Goal: Book appointment/travel/reservation

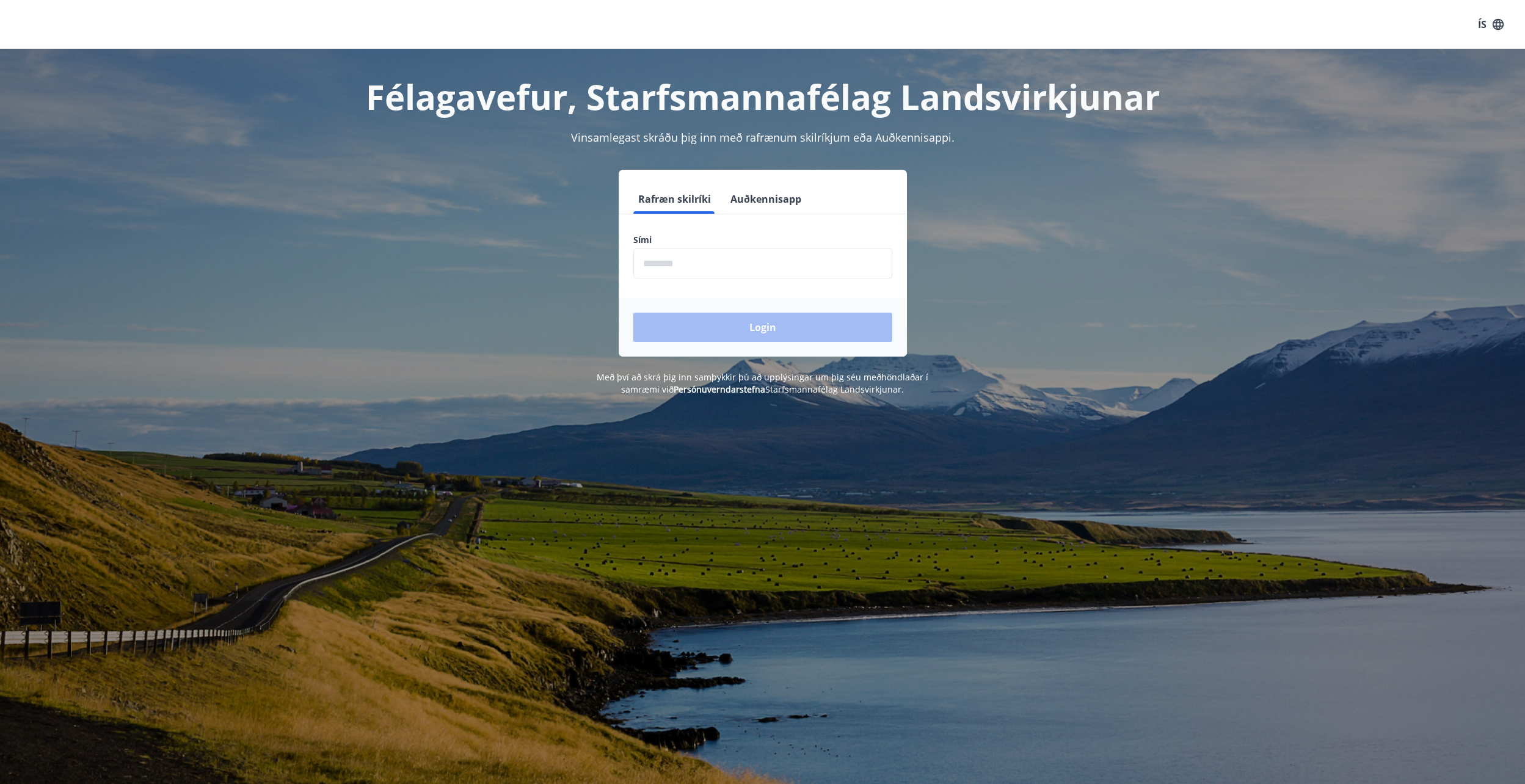
click at [749, 270] on input "phone" at bounding box center [763, 263] width 259 height 30
type input "********"
click at [755, 324] on button "Login" at bounding box center [763, 328] width 259 height 30
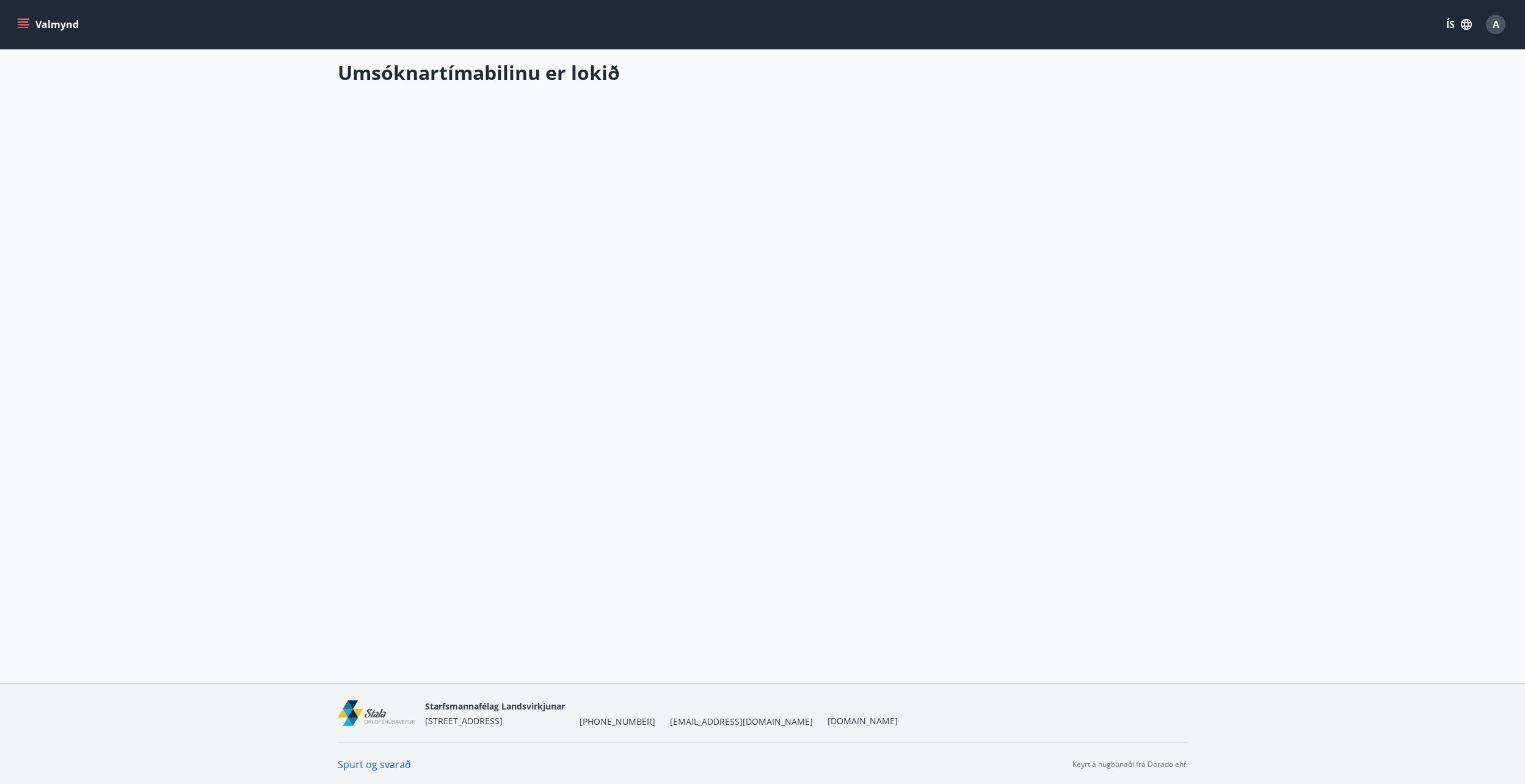
click at [32, 20] on button "Valmynd" at bounding box center [49, 25] width 69 height 22
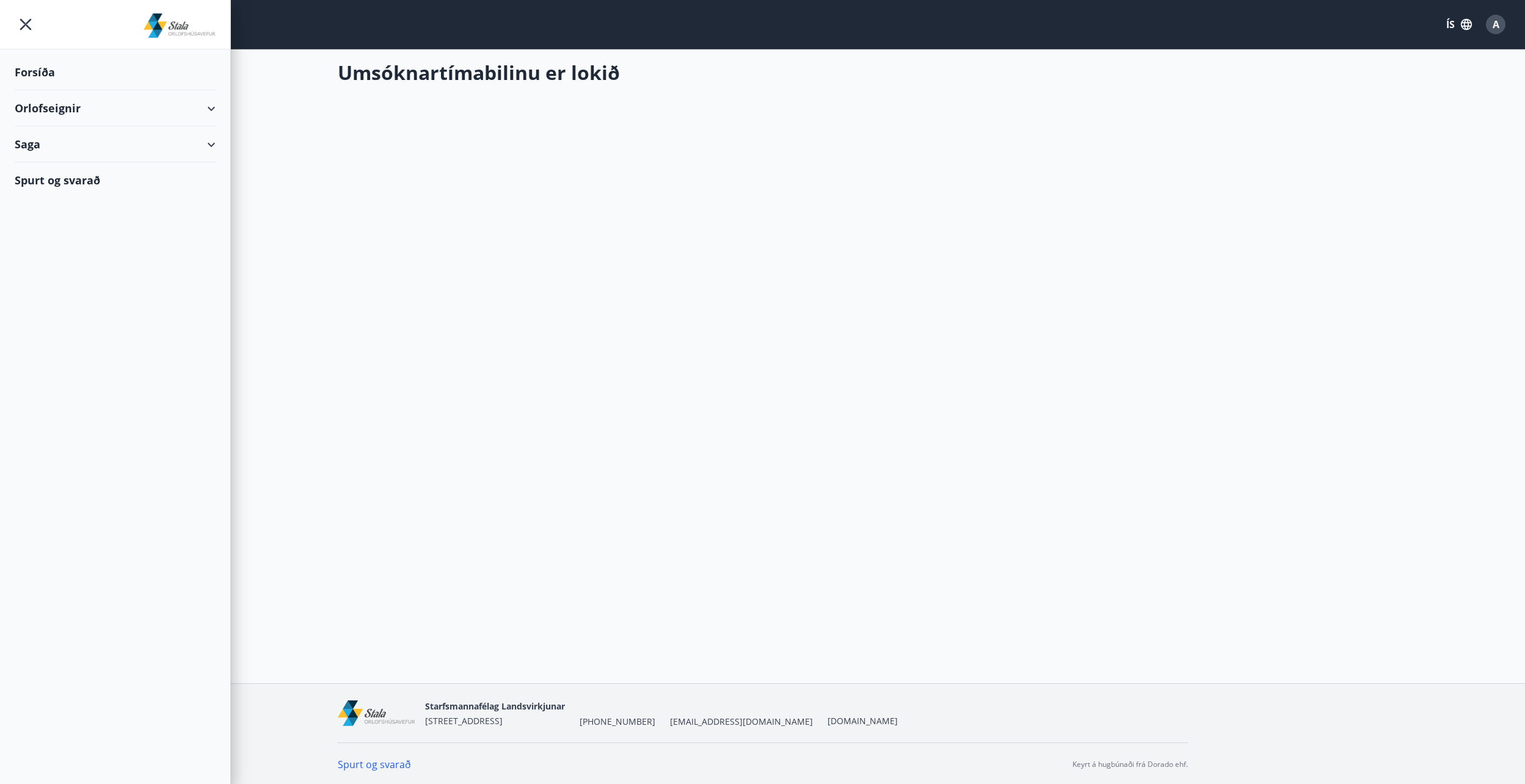
click at [69, 109] on div "Orlofseignir" at bounding box center [115, 108] width 201 height 36
click at [54, 144] on div "Framboð" at bounding box center [115, 139] width 181 height 26
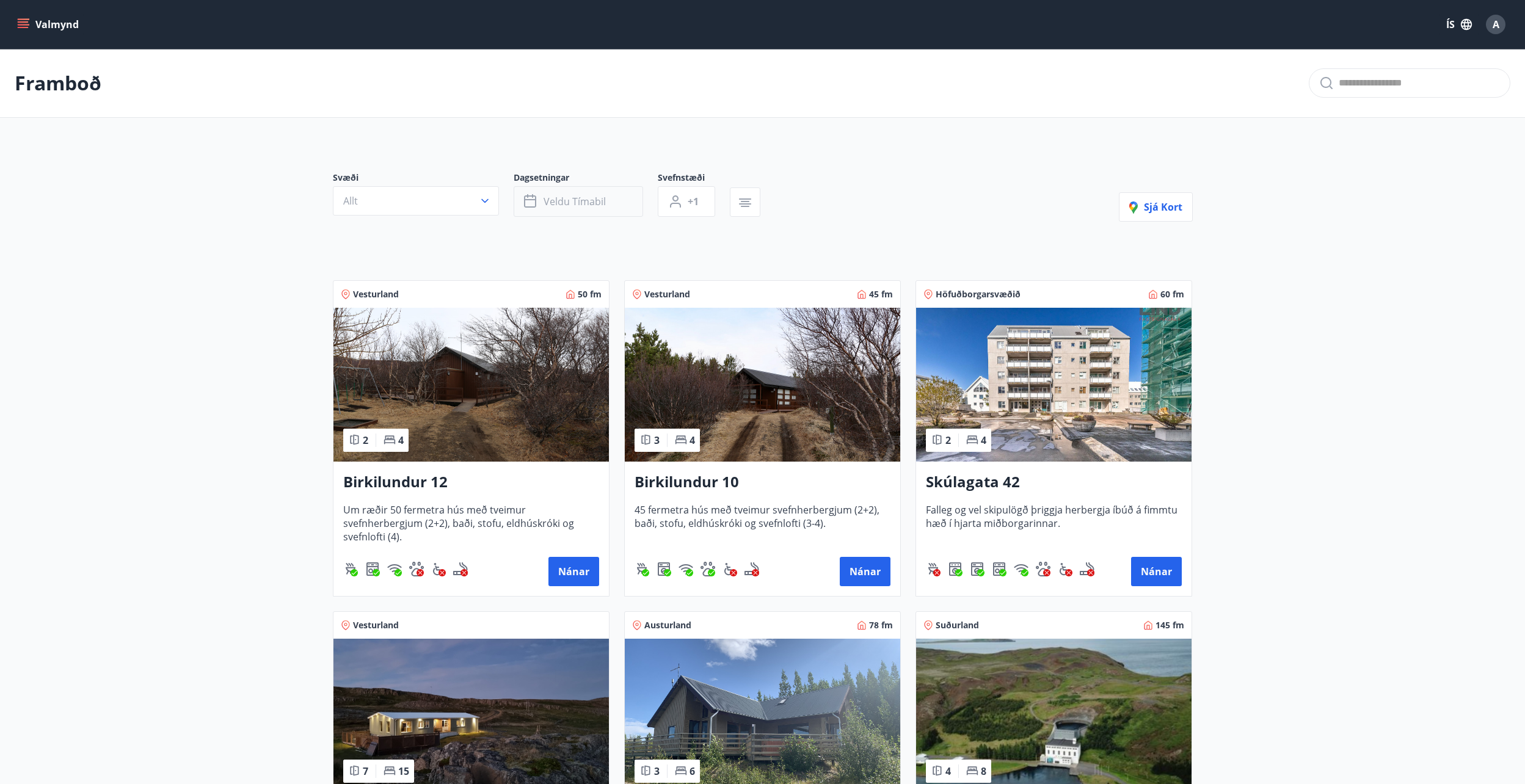
click at [623, 203] on button "Veldu tímabil" at bounding box center [578, 201] width 129 height 30
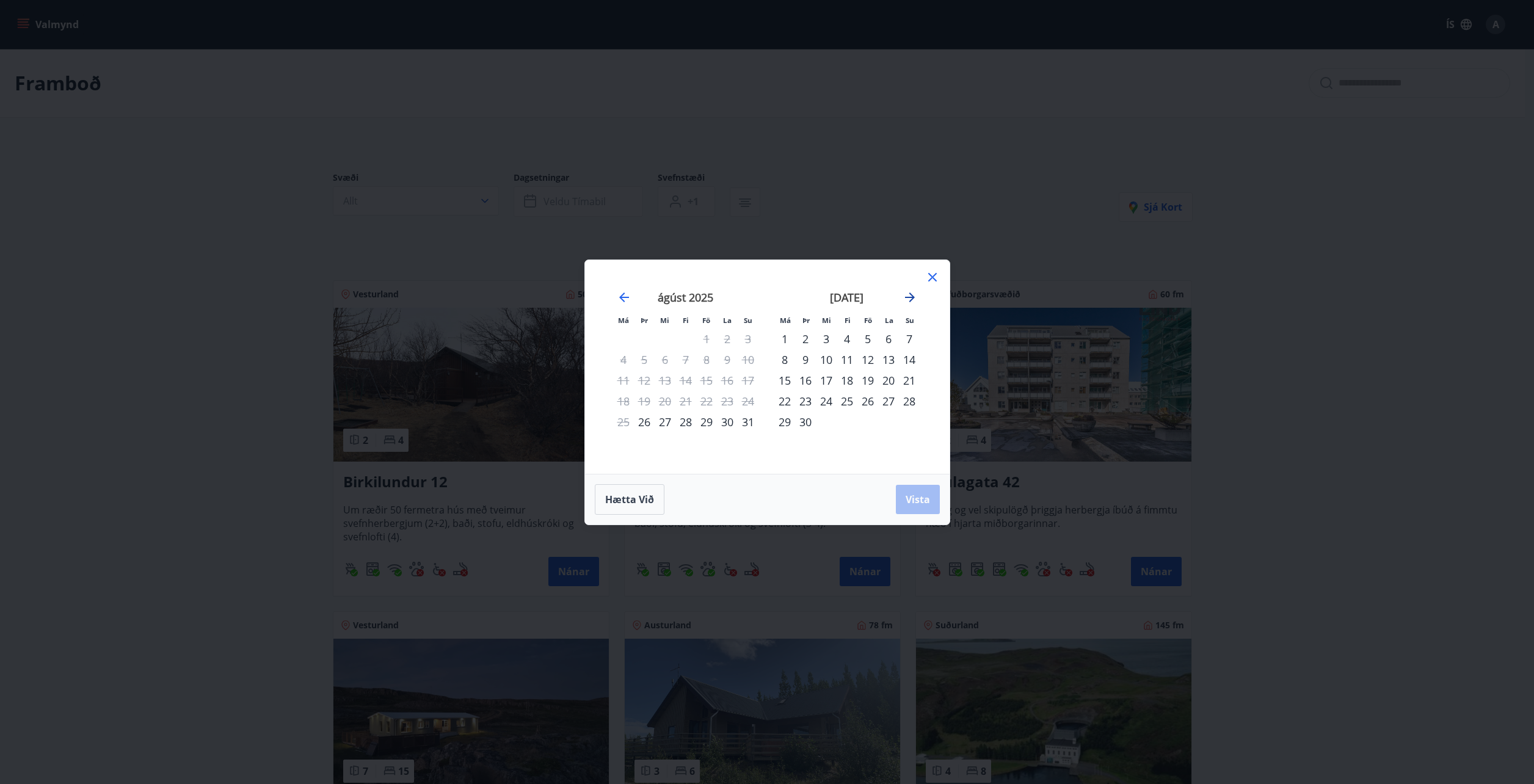
click at [912, 298] on icon "Move forward to switch to the next month." at bounding box center [910, 297] width 10 height 10
click at [848, 403] on div "23" at bounding box center [847, 401] width 20 height 20
click at [850, 419] on div "30" at bounding box center [847, 422] width 20 height 20
click at [904, 501] on button "Vista" at bounding box center [918, 500] width 44 height 30
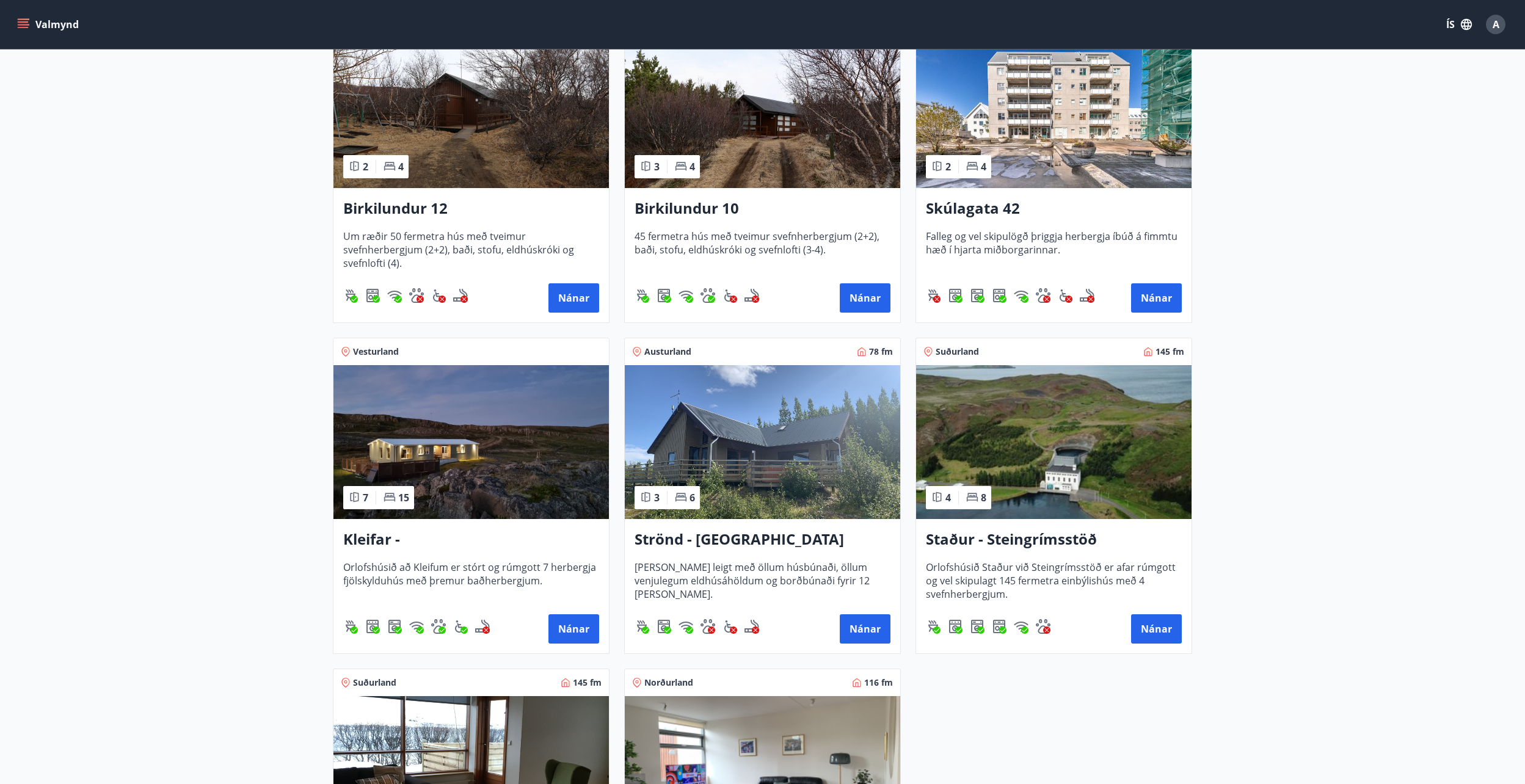
scroll to position [244, 0]
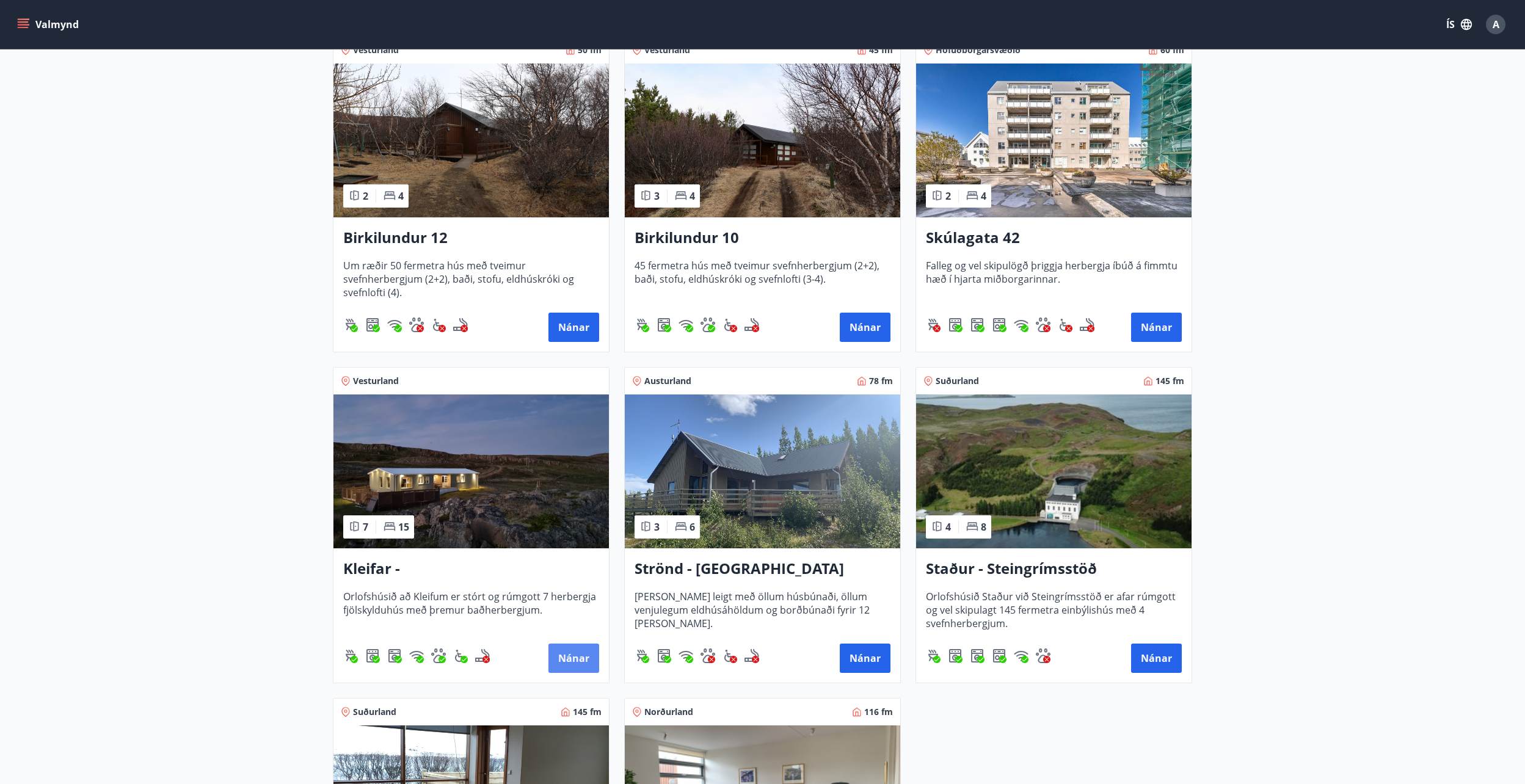
click at [575, 656] on button "Nánar" at bounding box center [574, 658] width 51 height 30
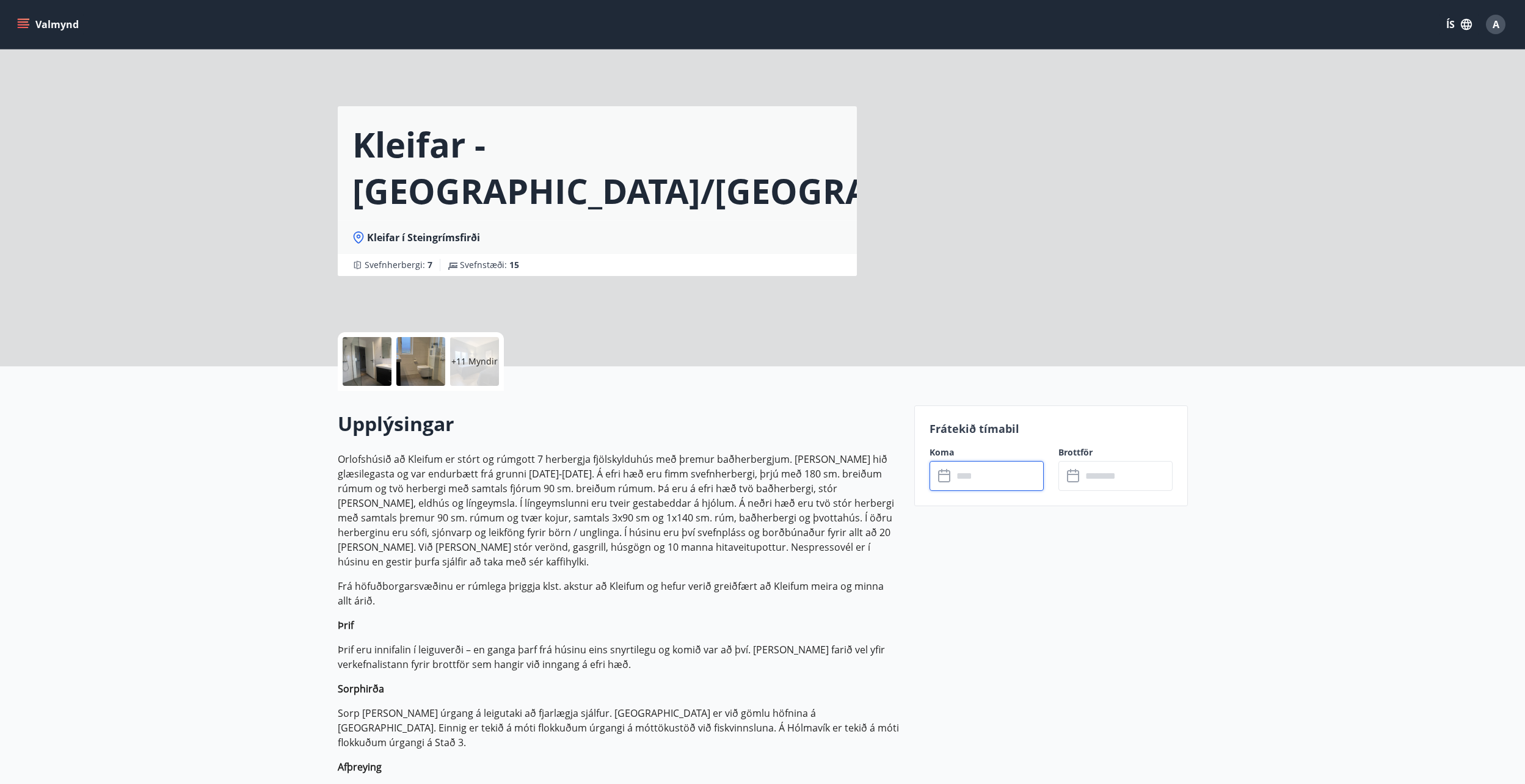
click at [999, 478] on input "text" at bounding box center [999, 476] width 91 height 30
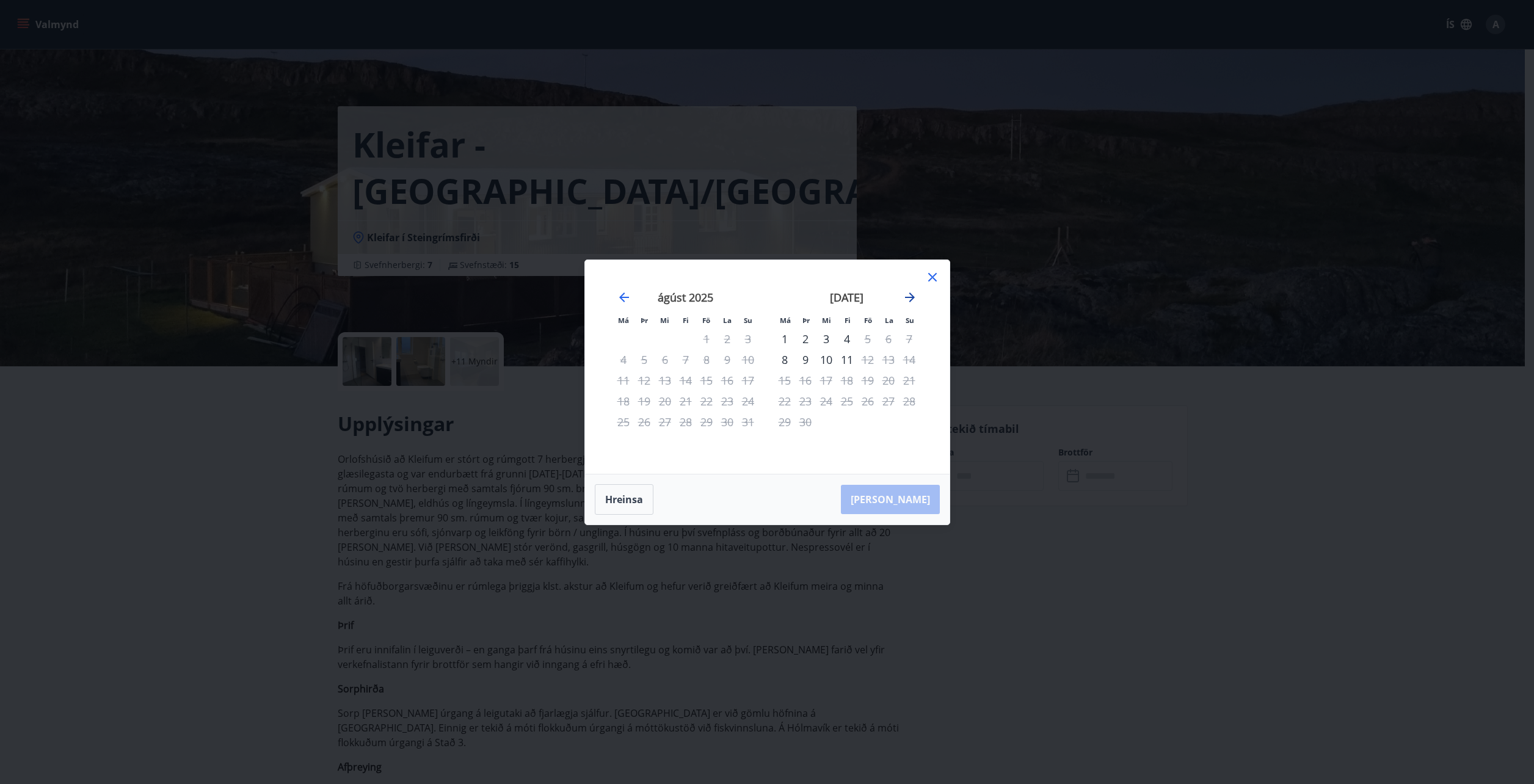
click at [911, 302] on icon "Move forward to switch to the next month." at bounding box center [910, 297] width 15 height 15
click at [910, 295] on icon "Move forward to switch to the next month." at bounding box center [910, 297] width 15 height 15
click at [912, 302] on icon "Move forward to switch to the next month." at bounding box center [910, 297] width 15 height 15
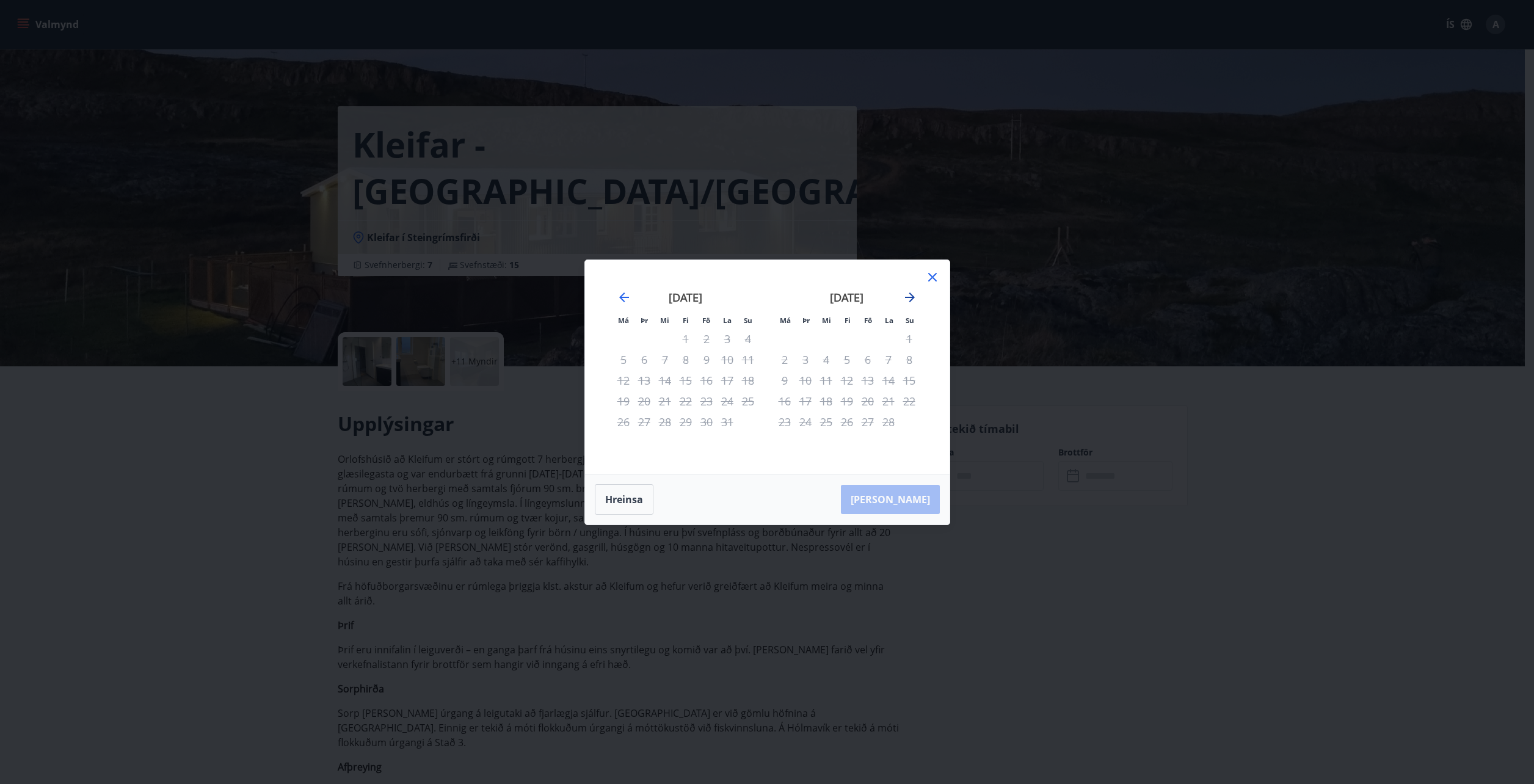
click at [912, 302] on icon "Move forward to switch to the next month." at bounding box center [910, 297] width 15 height 15
click at [929, 276] on icon at bounding box center [933, 277] width 15 height 15
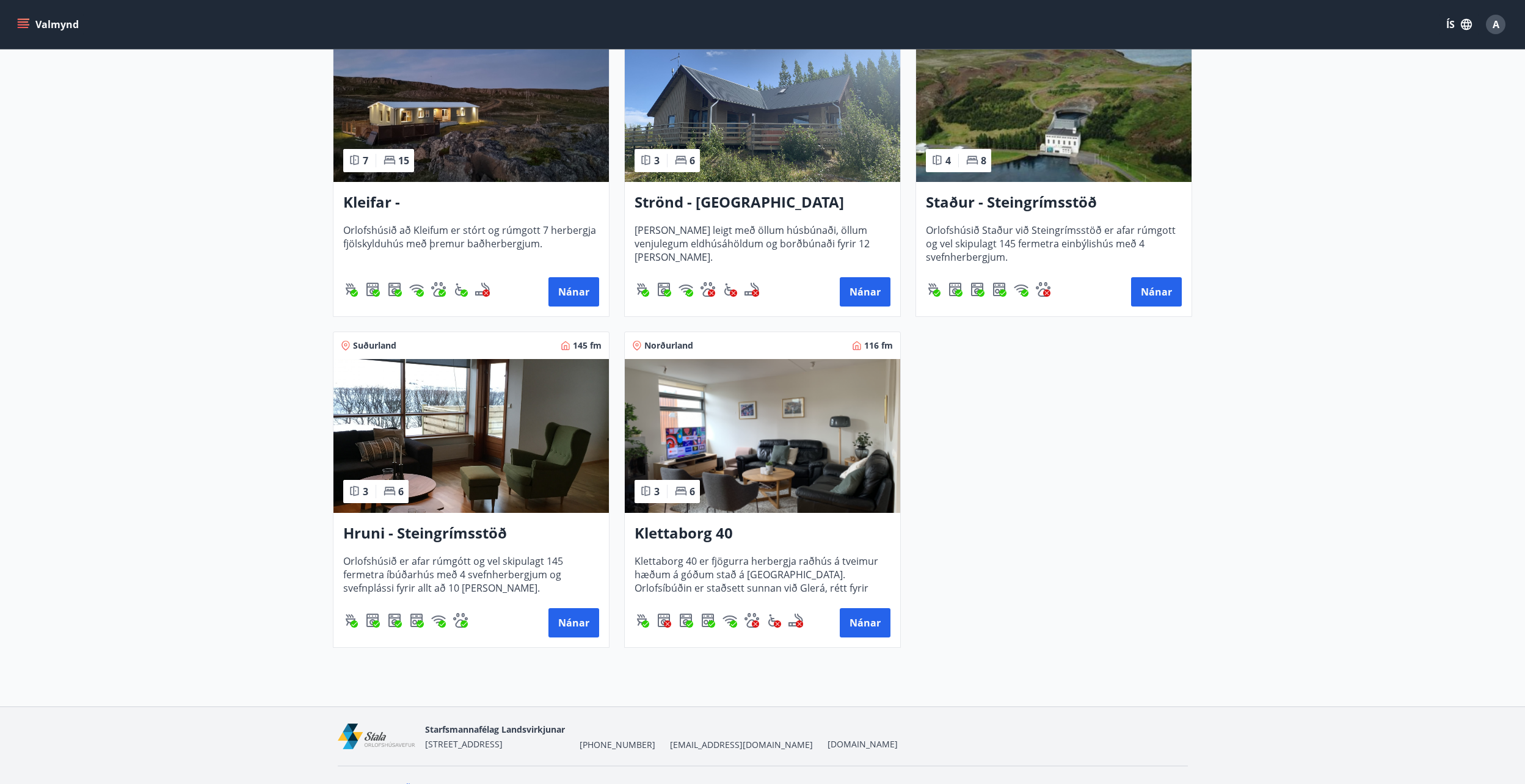
scroll to position [635, 0]
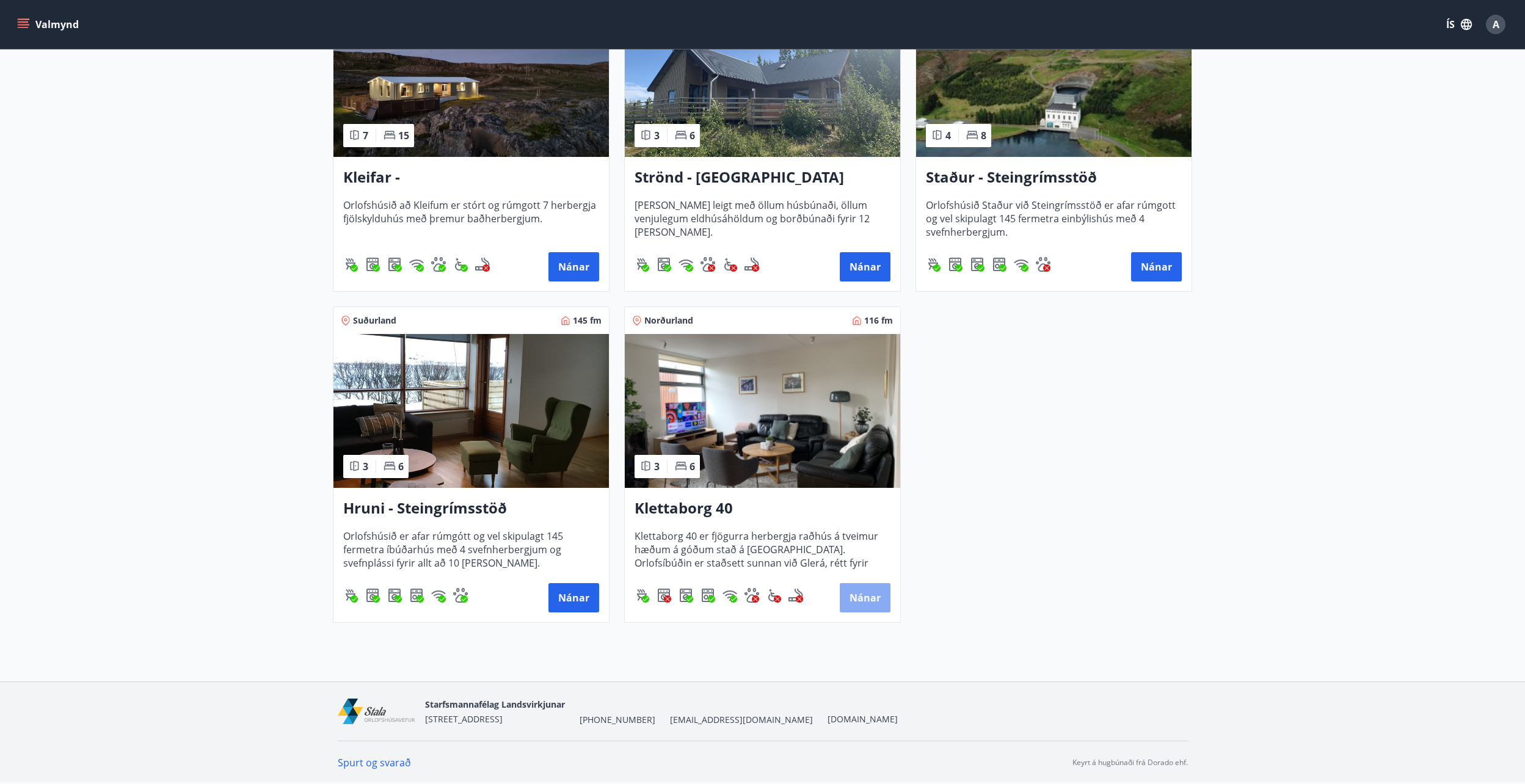
click at [877, 599] on button "Nánar" at bounding box center [865, 597] width 51 height 30
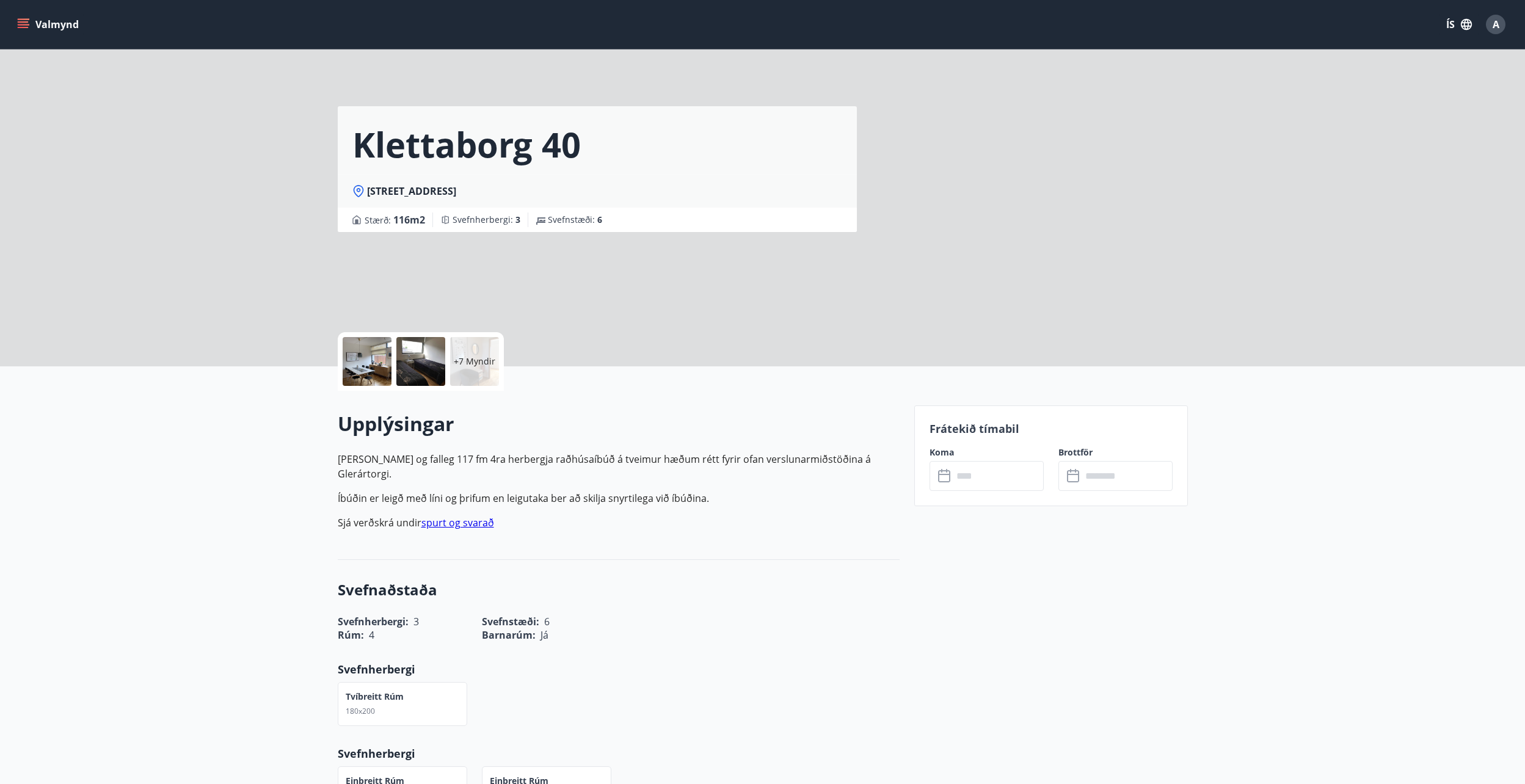
click at [984, 475] on input "text" at bounding box center [999, 476] width 91 height 30
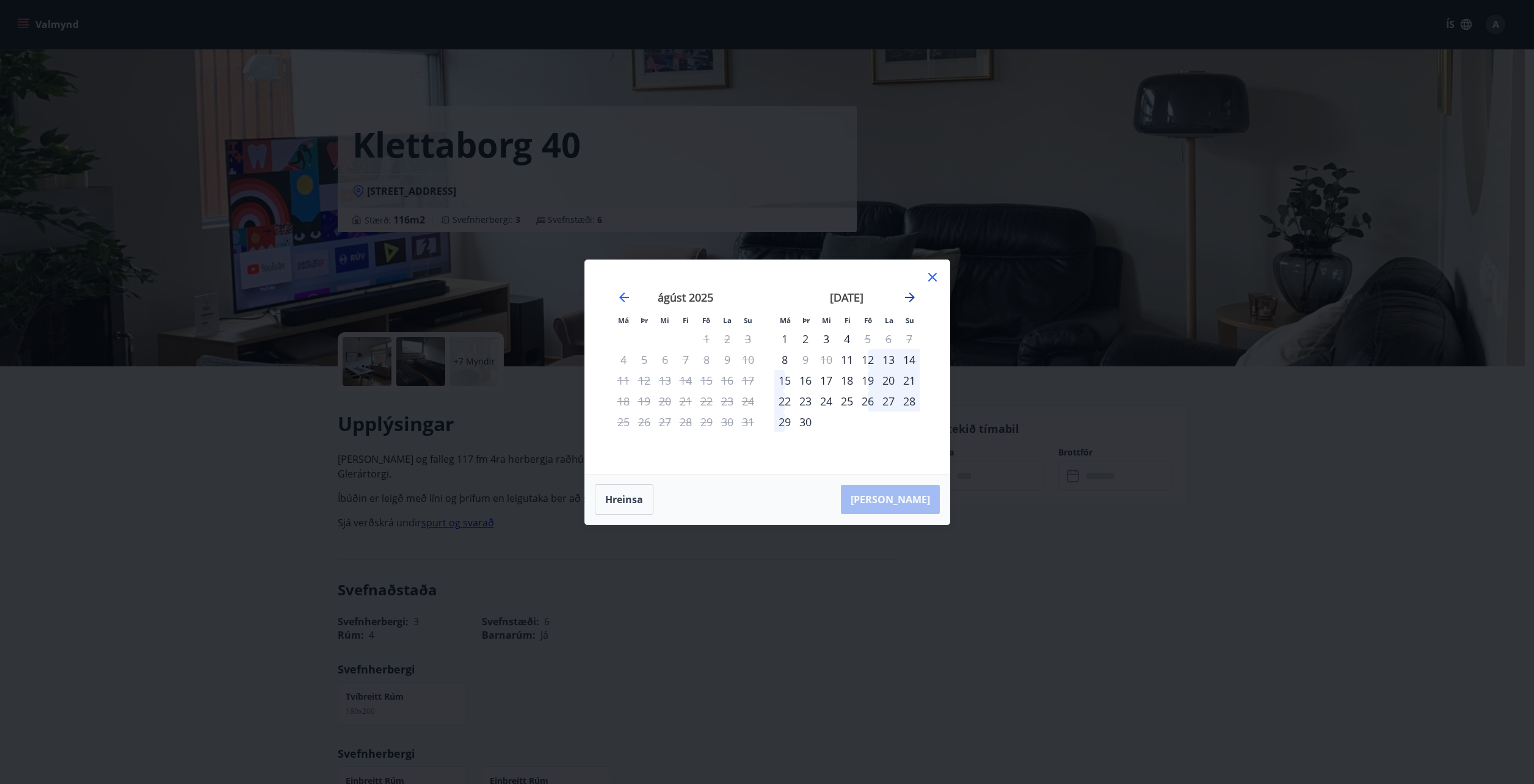
click at [908, 303] on icon "Move forward to switch to the next month." at bounding box center [910, 297] width 15 height 15
click at [936, 277] on icon at bounding box center [933, 277] width 15 height 15
